Goal: Information Seeking & Learning: Find specific fact

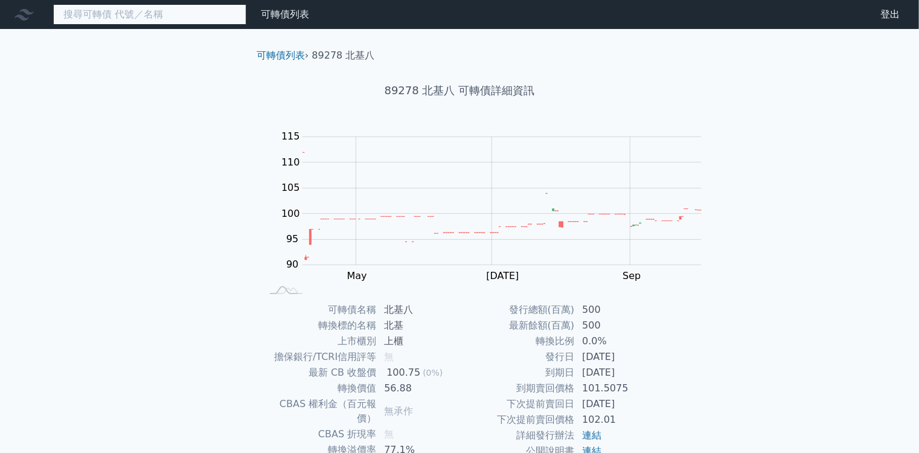
click at [151, 16] on input at bounding box center [149, 14] width 193 height 21
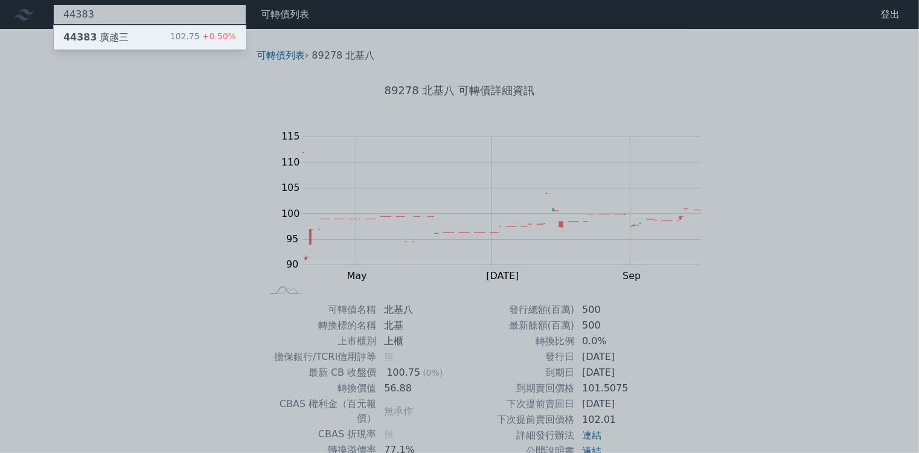
type input "44383"
click at [92, 39] on div "44383 [PERSON_NAME]" at bounding box center [95, 37] width 65 height 14
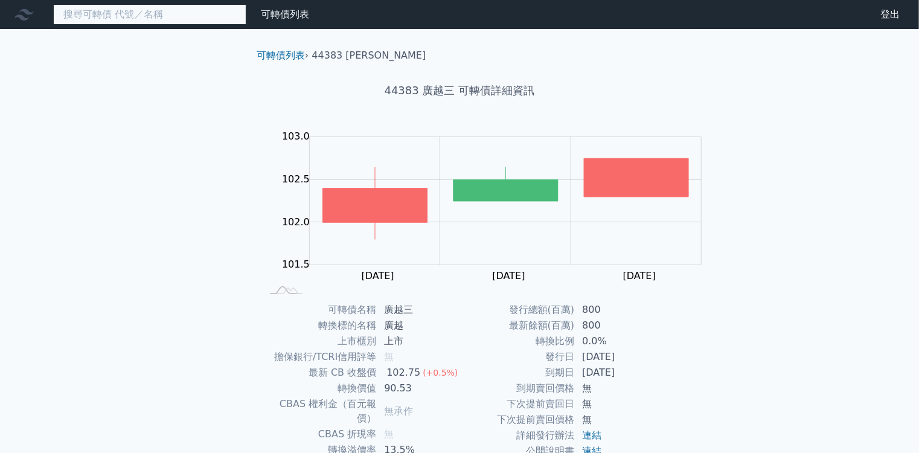
click at [130, 15] on input at bounding box center [149, 14] width 193 height 21
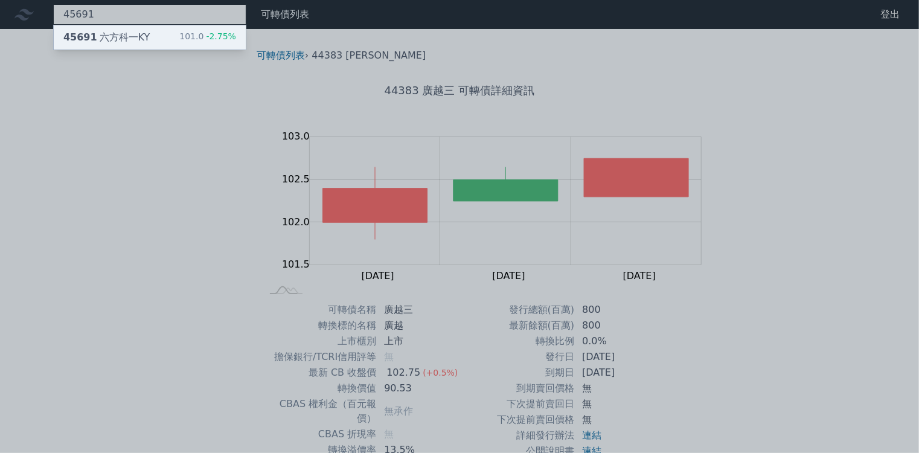
type input "45691"
click at [109, 39] on div "45691 六方科一KY" at bounding box center [106, 37] width 86 height 14
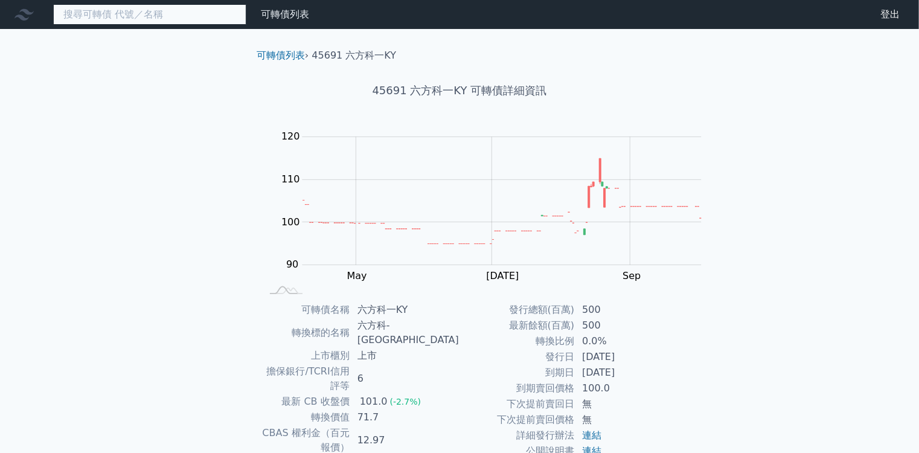
click at [152, 10] on input at bounding box center [149, 14] width 193 height 21
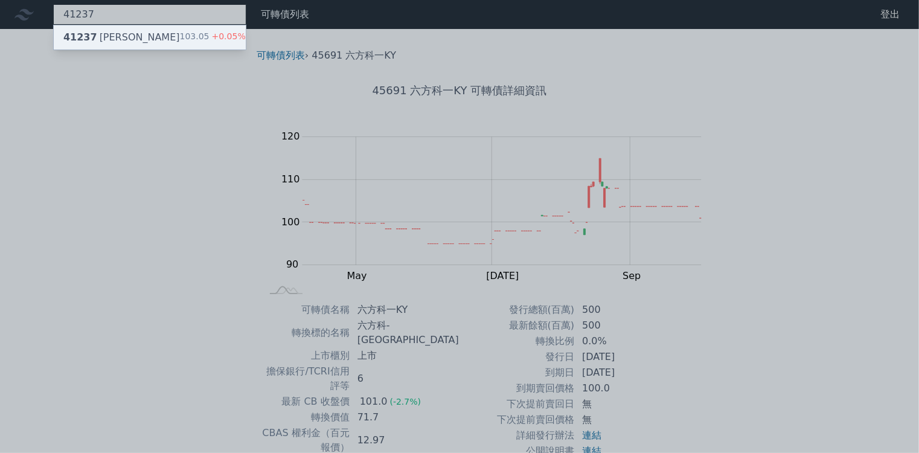
type input "41237"
click at [209, 32] on span "+0.05%" at bounding box center [227, 36] width 36 height 10
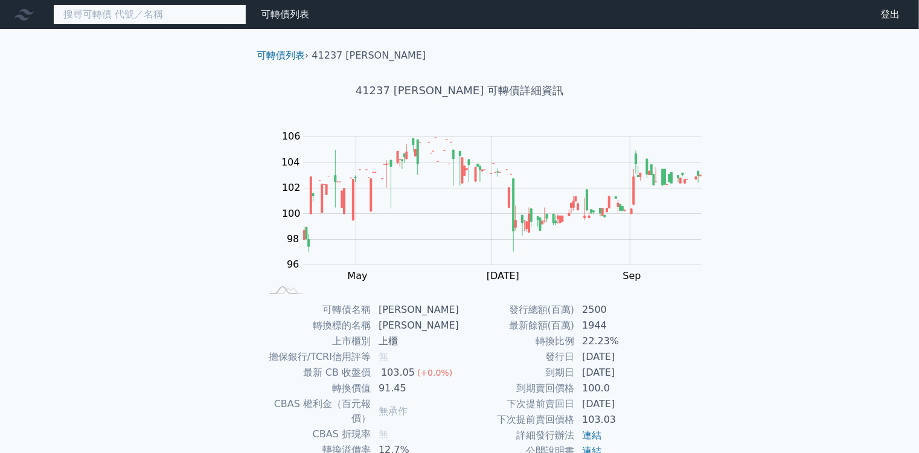
click at [163, 17] on input at bounding box center [149, 14] width 193 height 21
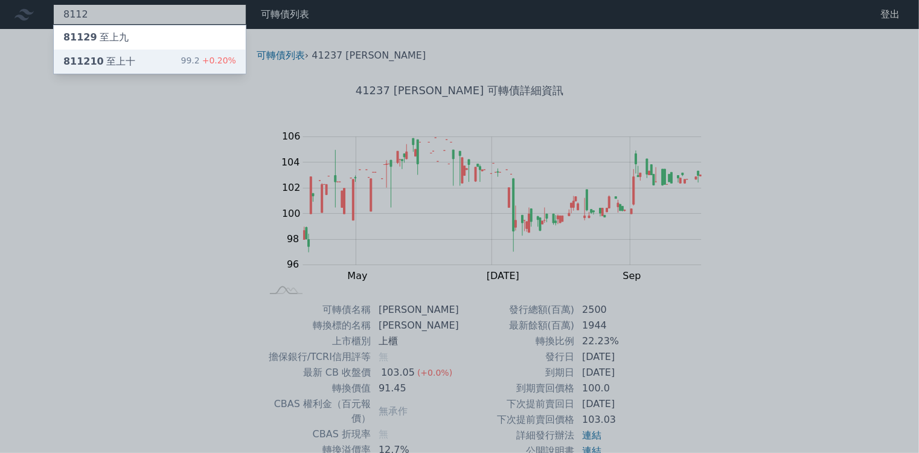
type input "8112"
click at [80, 57] on div "811210 至上十" at bounding box center [99, 61] width 72 height 14
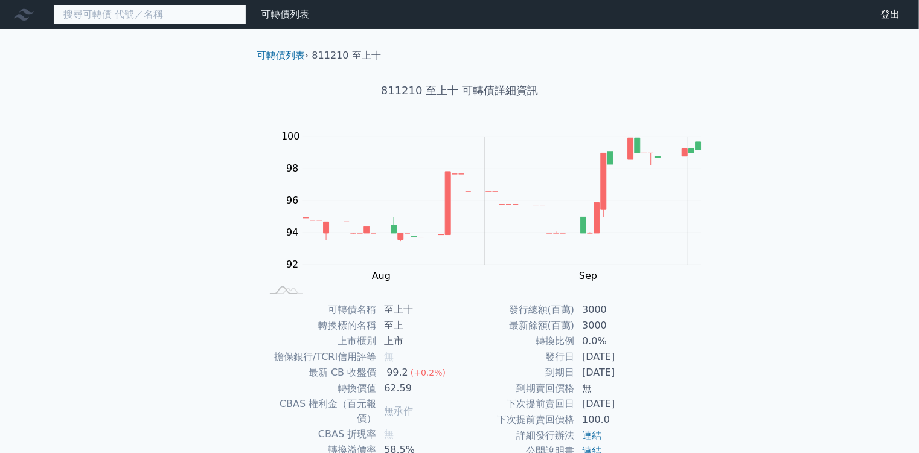
drag, startPoint x: 139, startPoint y: 10, endPoint x: 133, endPoint y: 13, distance: 7.0
click at [138, 10] on input at bounding box center [149, 14] width 193 height 21
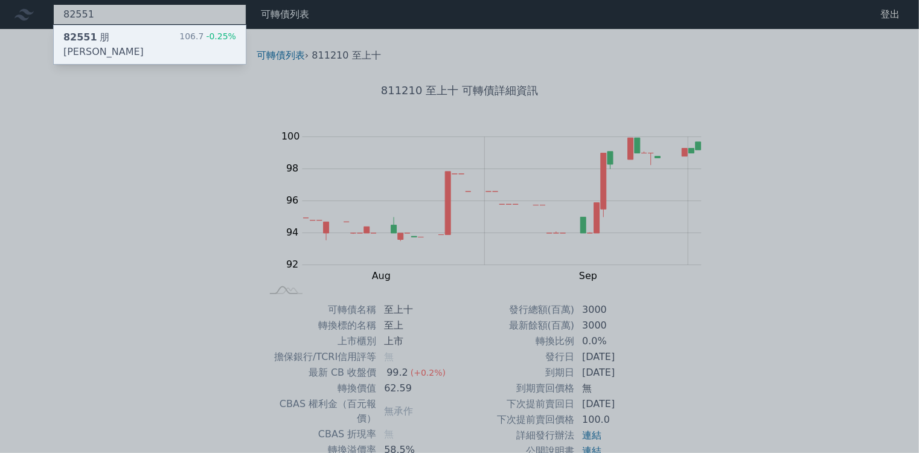
type input "82551"
click at [92, 33] on div "82551 朋[PERSON_NAME]" at bounding box center [121, 44] width 116 height 29
